Goal: Task Accomplishment & Management: Manage account settings

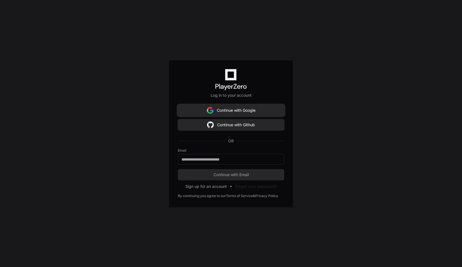
click at [240, 111] on button "Continue with Google" at bounding box center [231, 110] width 106 height 11
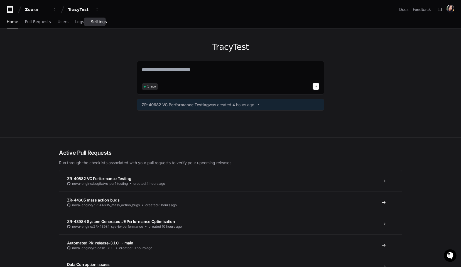
click at [99, 23] on span "Settings" at bounding box center [99, 21] width 16 height 3
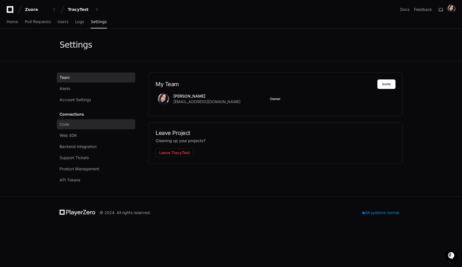
click at [63, 123] on span "Code" at bounding box center [65, 124] width 10 height 6
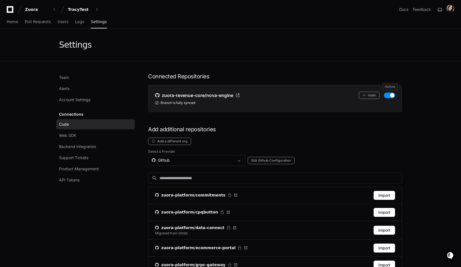
click at [390, 95] on button "button" at bounding box center [389, 95] width 11 height 6
click at [170, 177] on input at bounding box center [278, 178] width 239 height 6
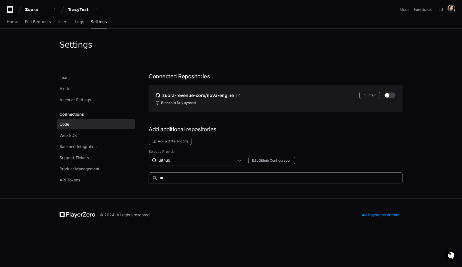
type input "*"
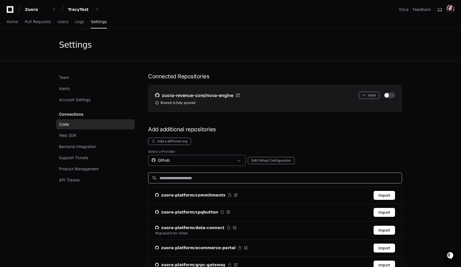
click at [183, 159] on div "Github" at bounding box center [193, 160] width 82 height 6
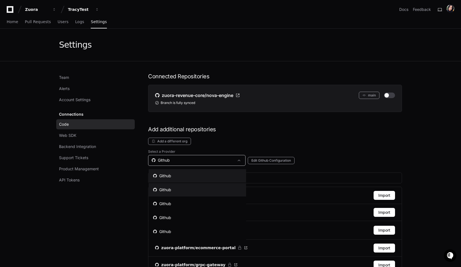
click at [167, 188] on div "Github" at bounding box center [162, 190] width 18 height 6
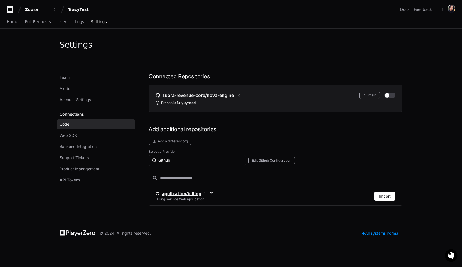
click at [171, 194] on span "application/billing" at bounding box center [182, 194] width 40 height 6
click at [235, 197] on li "application/billing Billing Service Web Application Import" at bounding box center [275, 196] width 253 height 18
click at [389, 193] on button "Import" at bounding box center [384, 195] width 21 height 9
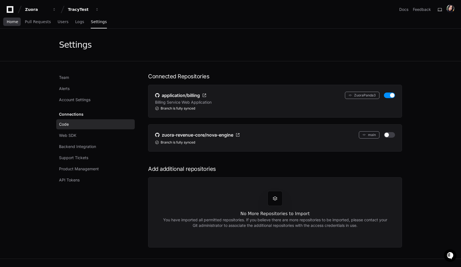
click at [13, 20] on span "Home" at bounding box center [12, 21] width 11 height 3
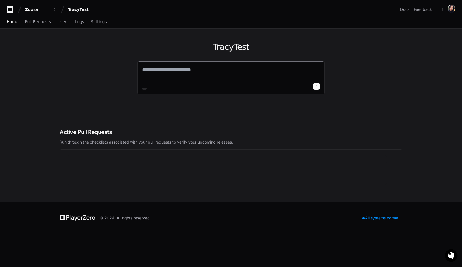
click at [171, 73] on textarea at bounding box center [231, 74] width 178 height 16
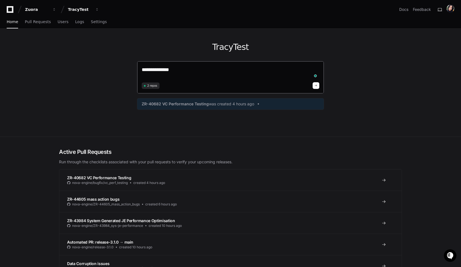
click at [163, 68] on textarea "**********" at bounding box center [231, 73] width 178 height 15
paste textarea "**********"
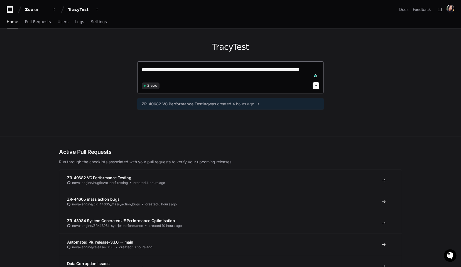
type textarea "**********"
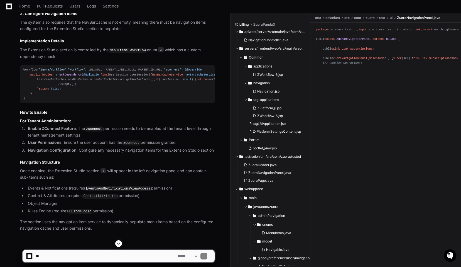
scroll to position [419, 0]
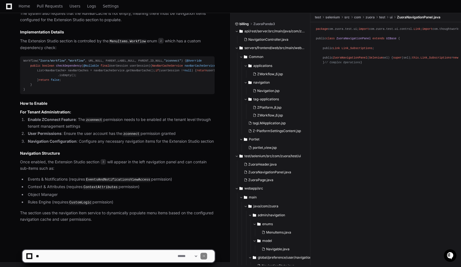
click at [91, 122] on code "zconnect" at bounding box center [94, 119] width 18 height 5
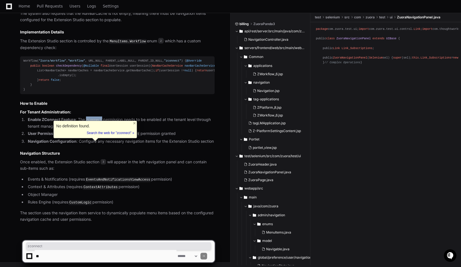
copy code "zconnect"
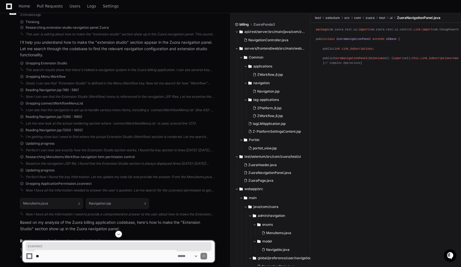
scroll to position [0, 0]
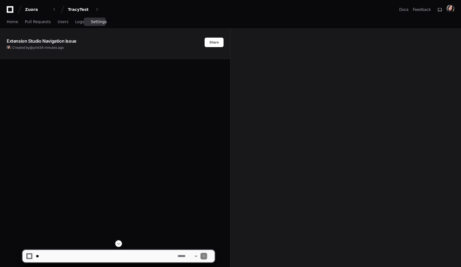
click at [94, 24] on link "Settings" at bounding box center [99, 22] width 16 height 13
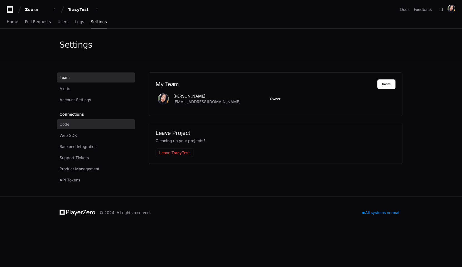
click at [65, 123] on span "Code" at bounding box center [65, 124] width 10 height 6
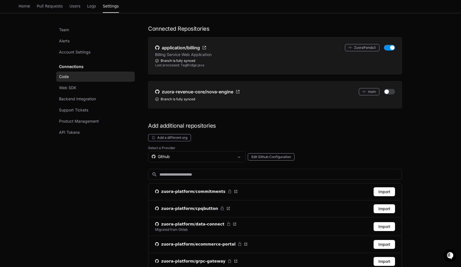
scroll to position [50, 0]
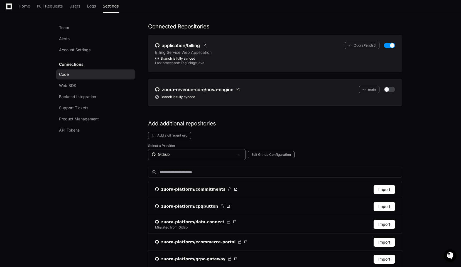
click at [181, 156] on div "Github" at bounding box center [193, 154] width 82 height 6
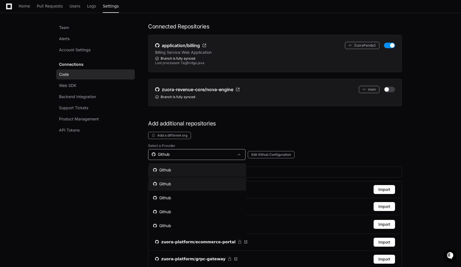
click at [172, 181] on mat-option "Github" at bounding box center [197, 183] width 97 height 13
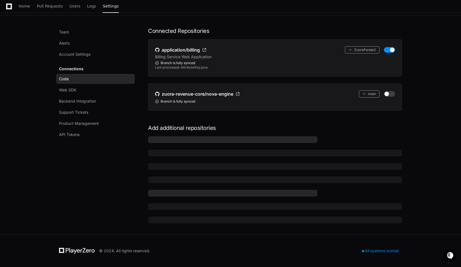
scroll to position [29, 0]
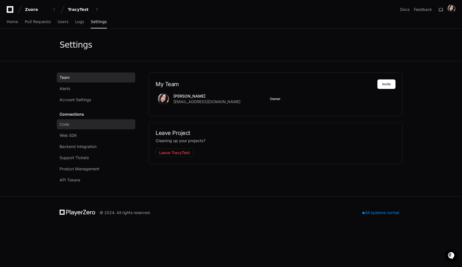
click at [64, 126] on span "Code" at bounding box center [65, 124] width 10 height 6
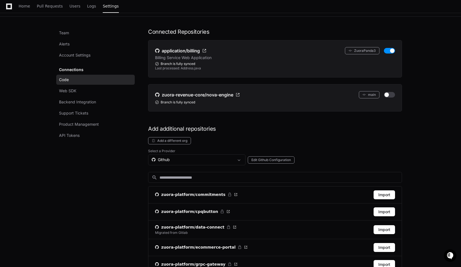
scroll to position [45, 0]
click at [208, 161] on div "Github" at bounding box center [193, 159] width 82 height 6
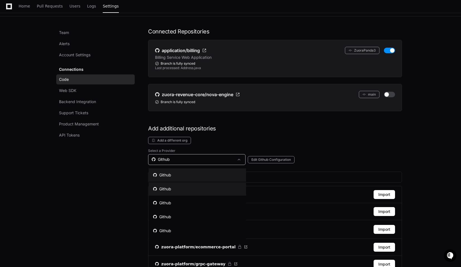
click at [184, 192] on mat-option "Github" at bounding box center [197, 188] width 97 height 13
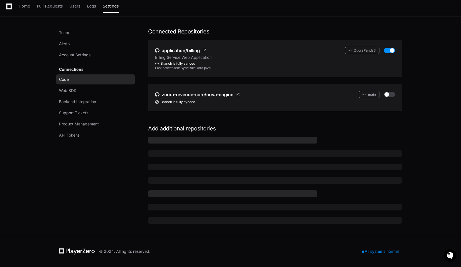
scroll to position [29, 0]
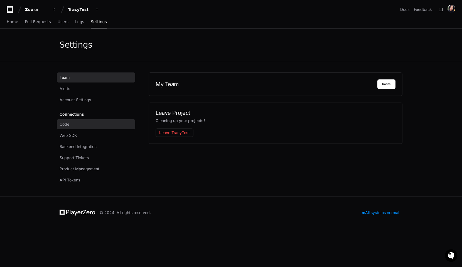
click at [69, 126] on span "Code" at bounding box center [65, 124] width 10 height 6
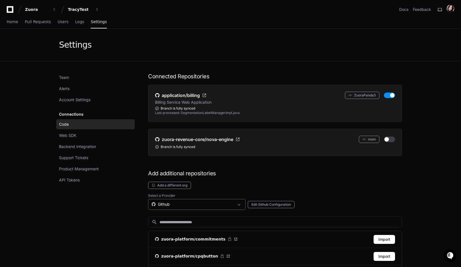
click at [180, 206] on div "Github" at bounding box center [193, 204] width 82 height 6
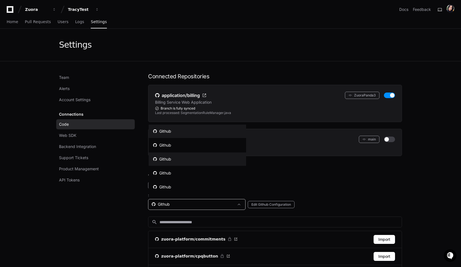
click at [177, 155] on mat-option "Github" at bounding box center [197, 158] width 97 height 13
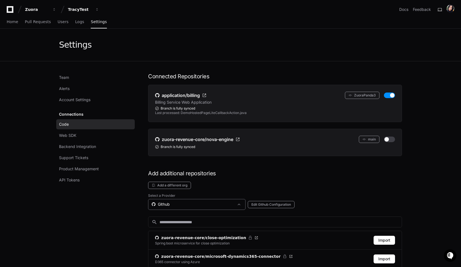
click at [168, 205] on div "Github" at bounding box center [193, 204] width 82 height 6
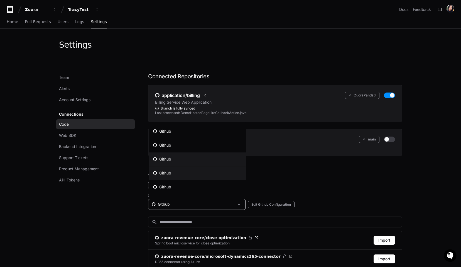
click at [176, 171] on mat-option "Github" at bounding box center [197, 172] width 97 height 13
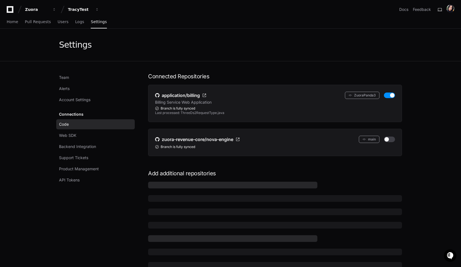
click at [182, 162] on div "Connected Repositories application/billing ZuoraPanda3 Billing Service Web Appl…" at bounding box center [275, 170] width 254 height 196
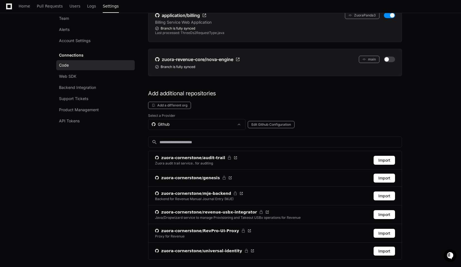
scroll to position [116, 0]
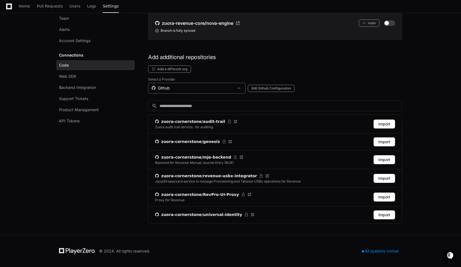
click at [187, 88] on div "Github" at bounding box center [193, 88] width 82 height 6
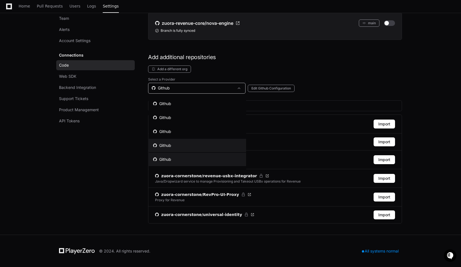
click at [169, 157] on div "Github" at bounding box center [162, 159] width 18 height 6
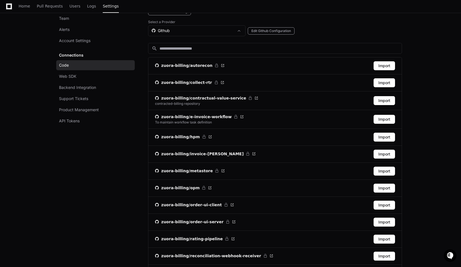
scroll to position [0, 0]
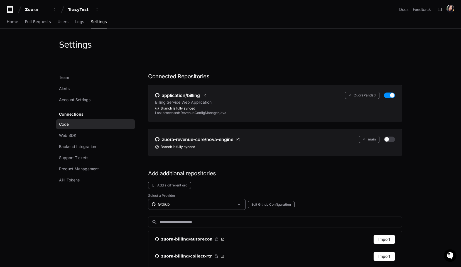
click at [178, 204] on div "Github" at bounding box center [193, 204] width 82 height 6
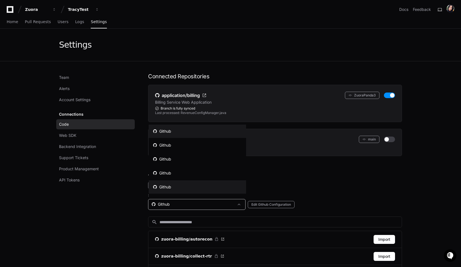
click at [177, 132] on mat-option "Github" at bounding box center [197, 130] width 97 height 13
